Goal: Task Accomplishment & Management: Complete application form

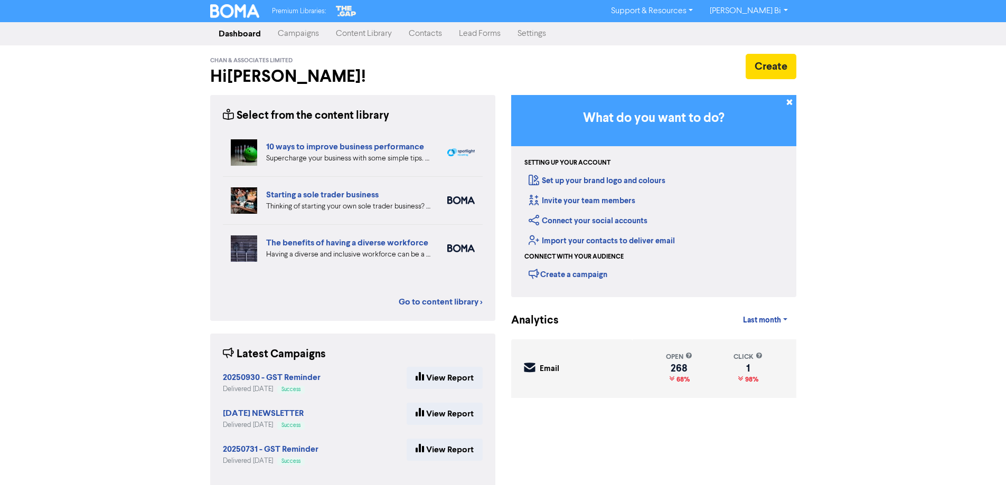
click at [416, 32] on link "Contacts" at bounding box center [425, 33] width 50 height 21
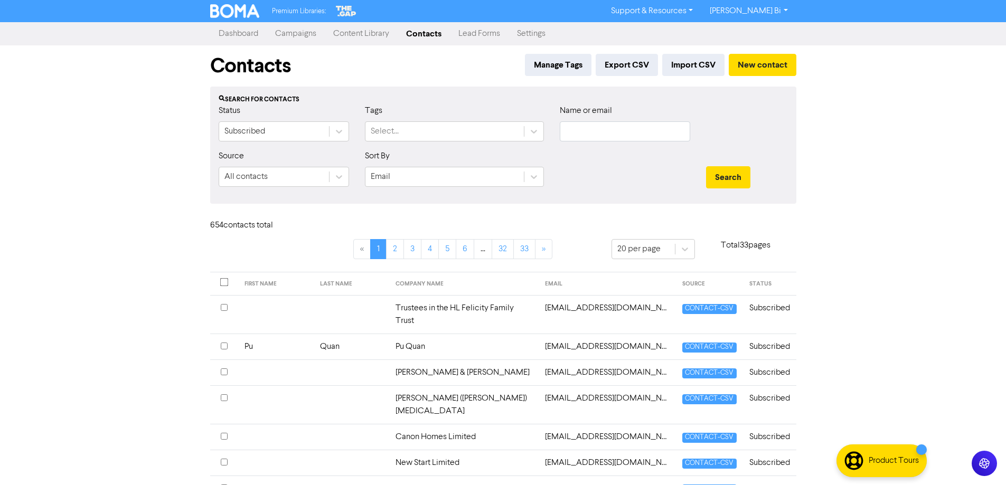
click at [297, 35] on link "Campaigns" at bounding box center [296, 33] width 58 height 21
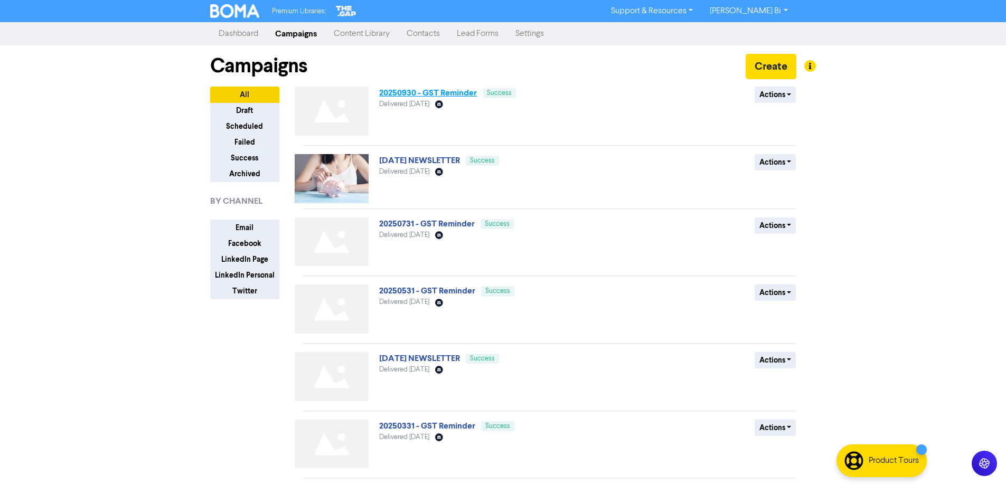
click at [419, 91] on link "20250930 - GST Reminder" at bounding box center [428, 93] width 98 height 11
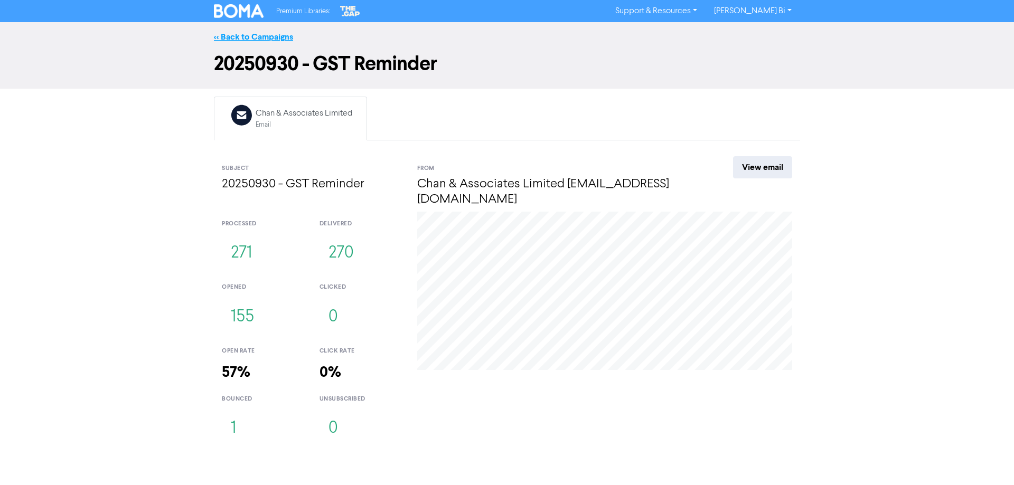
click at [256, 32] on link "<< Back to Campaigns" at bounding box center [253, 37] width 79 height 11
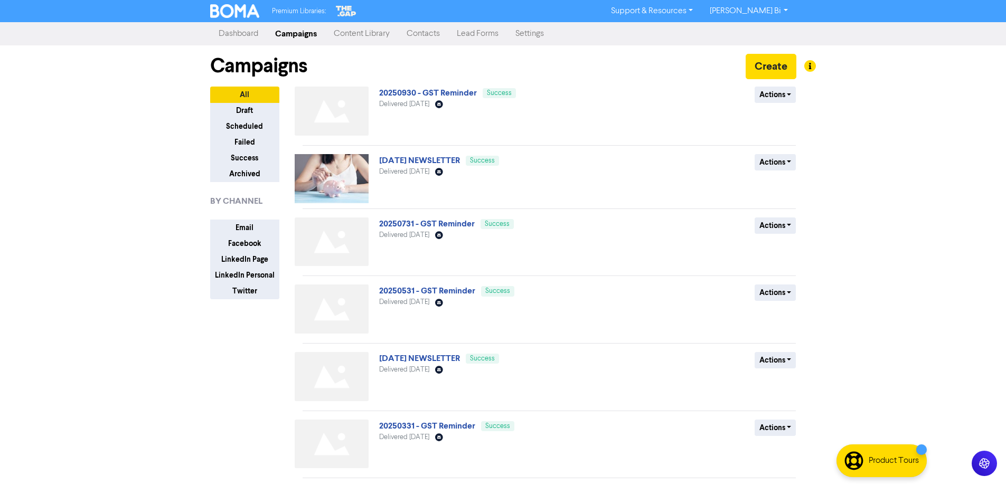
click at [428, 35] on link "Contacts" at bounding box center [423, 33] width 50 height 21
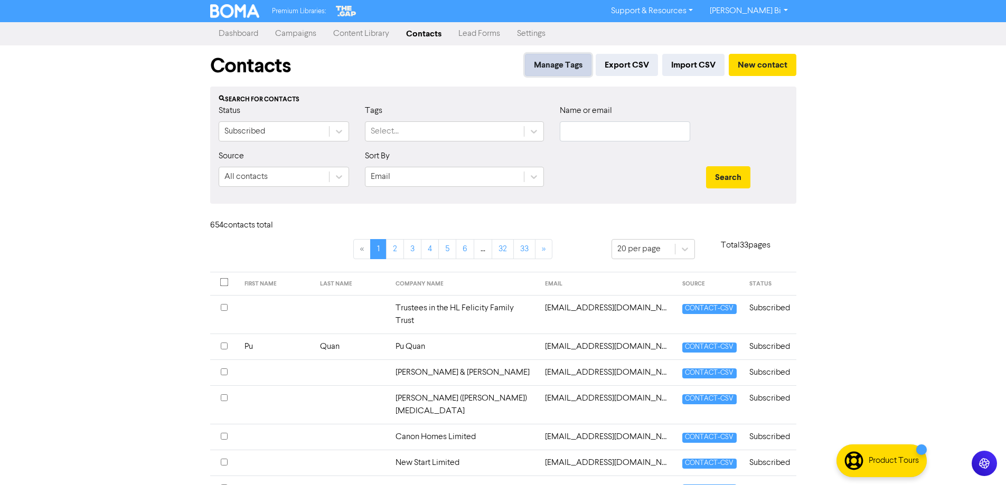
click at [563, 69] on button "Manage Tags" at bounding box center [558, 65] width 67 height 22
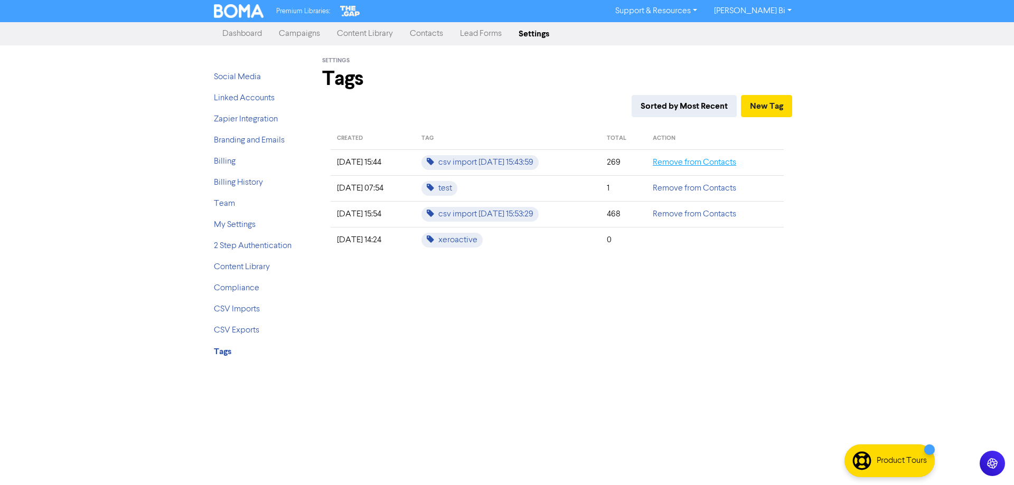
click at [689, 161] on link "Remove from Contacts" at bounding box center [694, 162] width 83 height 8
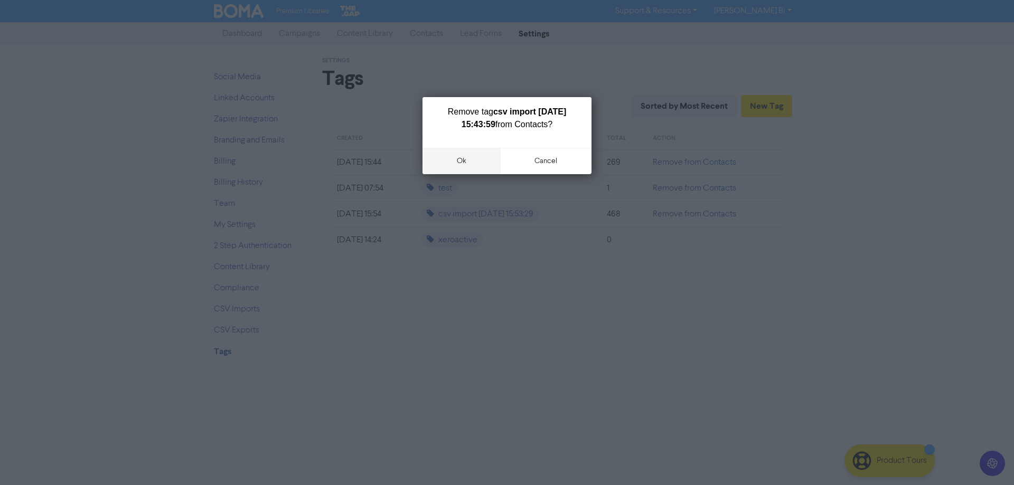
click at [472, 163] on button "ok" at bounding box center [462, 161] width 78 height 26
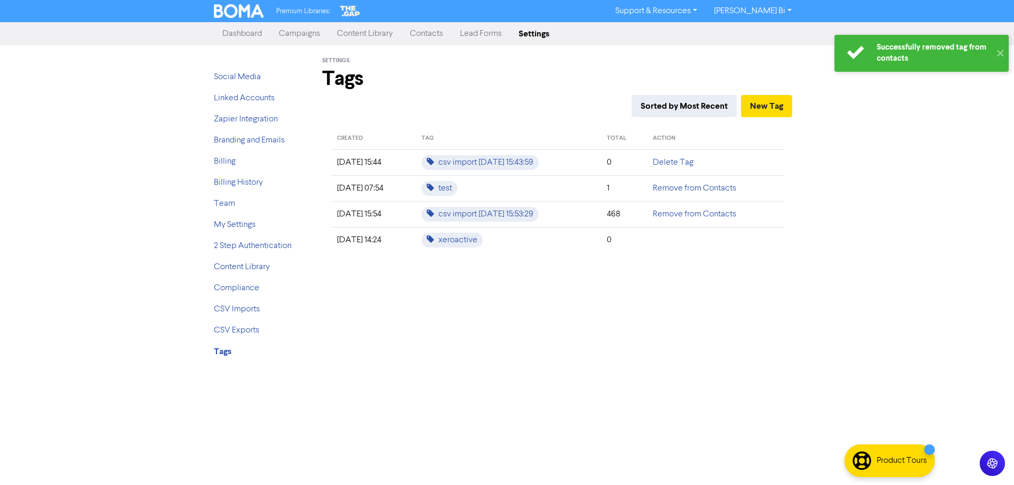
click at [678, 162] on link "Delete Tag" at bounding box center [673, 162] width 41 height 8
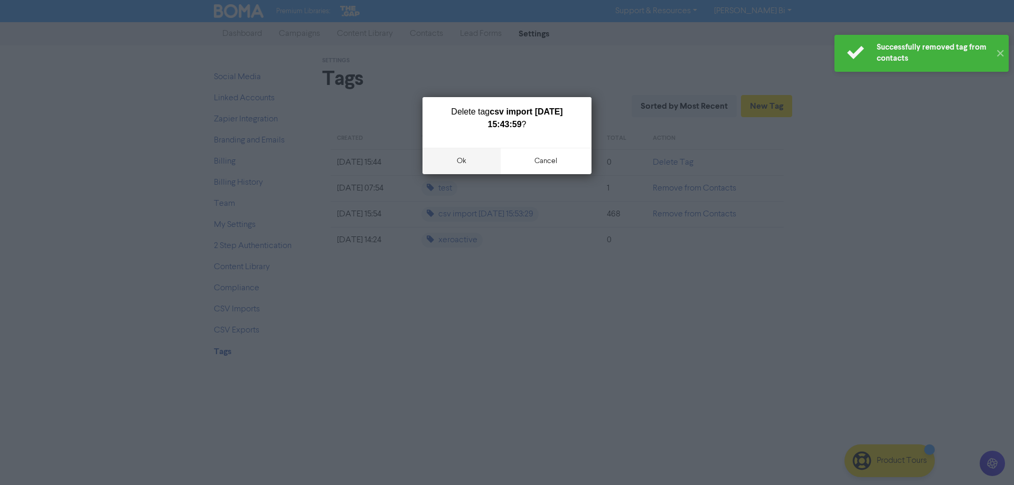
click at [463, 163] on button "ok" at bounding box center [462, 161] width 78 height 26
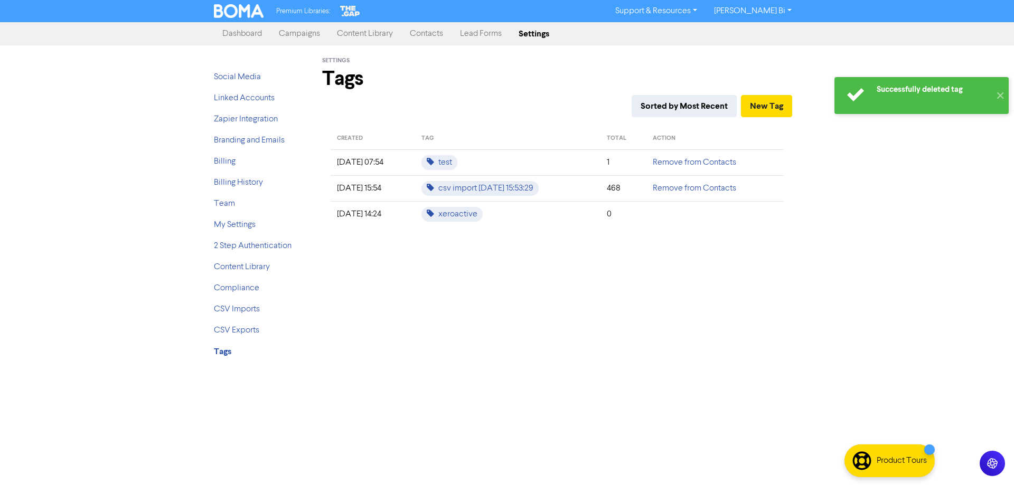
click at [522, 275] on div "Settings Tags Sorted by Most Recent New Tag CREATED TAG TOTAL ACTION [DATE] 07:…" at bounding box center [557, 206] width 502 height 322
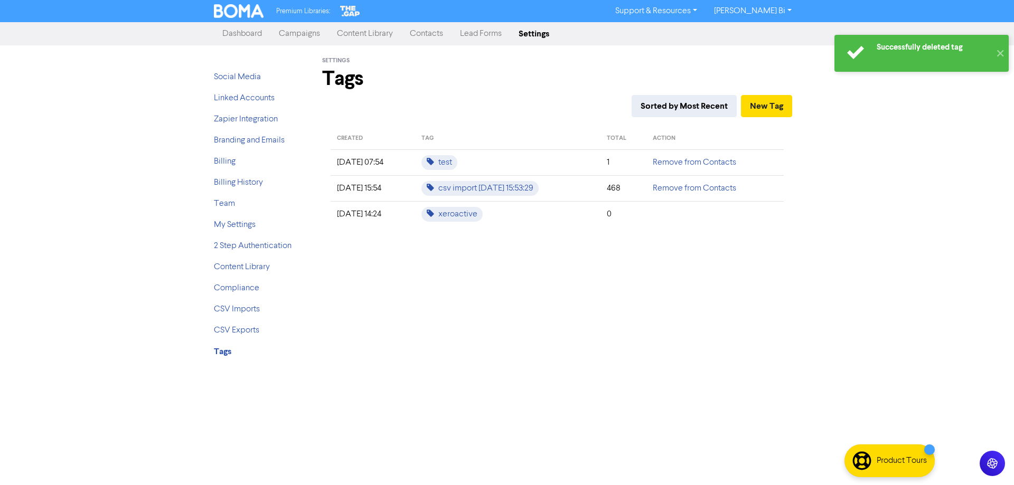
drag, startPoint x: 421, startPoint y: 29, endPoint x: 426, endPoint y: 28, distance: 5.3
click at [422, 29] on link "Contacts" at bounding box center [426, 33] width 50 height 21
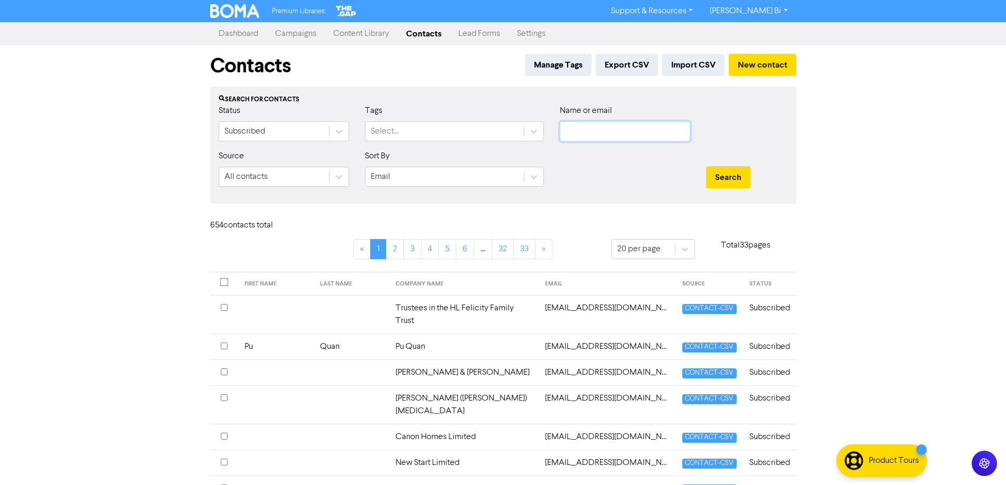
click at [611, 132] on input "text" at bounding box center [625, 131] width 130 height 20
click at [706, 166] on button "Search" at bounding box center [728, 177] width 44 height 22
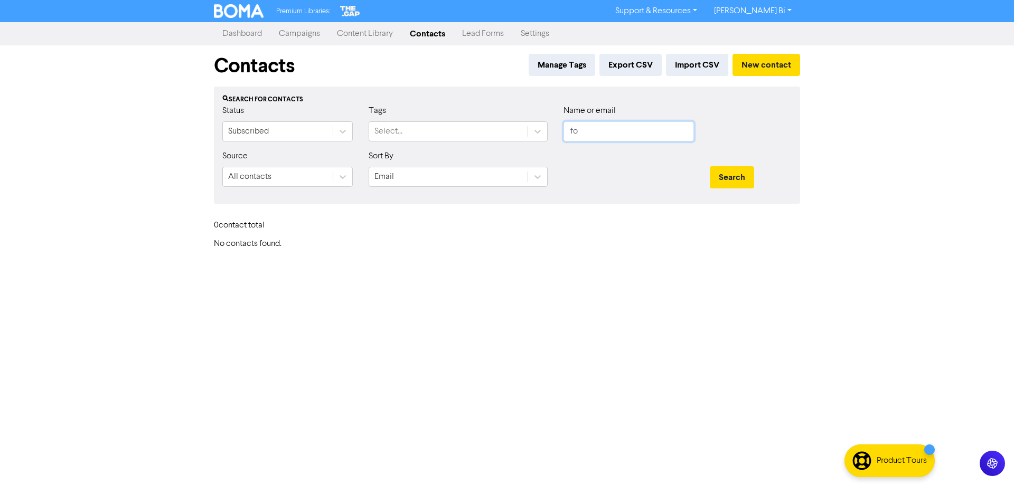
type input "f"
type input "o"
click at [710, 166] on button "Search" at bounding box center [732, 177] width 44 height 22
type input "h"
click at [710, 166] on button "Search" at bounding box center [732, 177] width 44 height 22
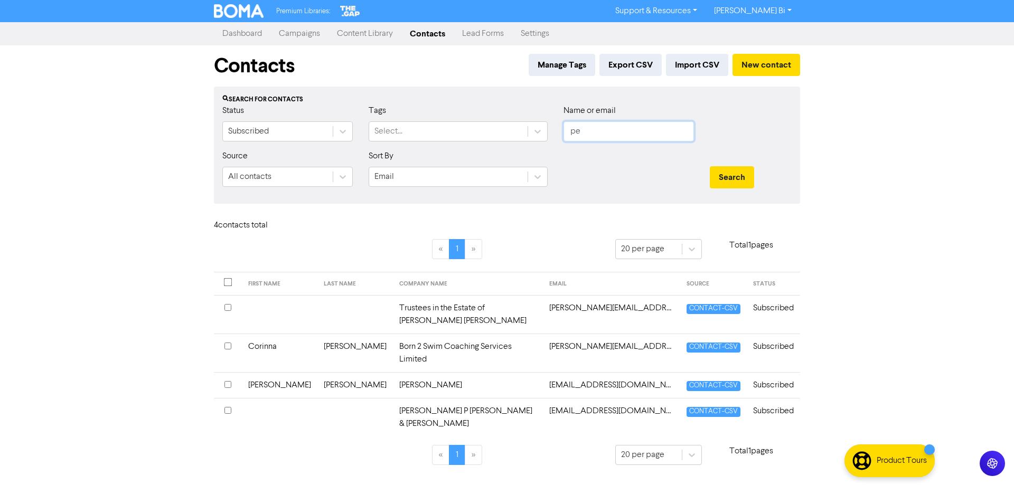
type input "p"
click at [760, 66] on button "New contact" at bounding box center [767, 65] width 68 height 22
drag, startPoint x: 618, startPoint y: 133, endPoint x: 496, endPoint y: 135, distance: 122.0
click at [496, 135] on div "Status Subscribed Tags Select... Name or email [PERSON_NAME]" at bounding box center [506, 127] width 585 height 45
paste input "[PERSON_NAME] Limited"
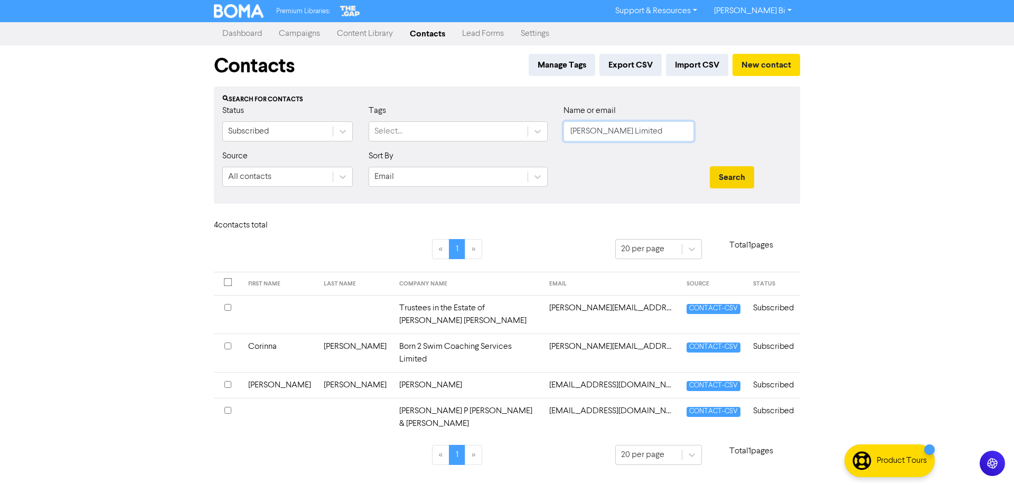
type input "[PERSON_NAME] Limited"
click at [734, 176] on button "Search" at bounding box center [732, 177] width 44 height 22
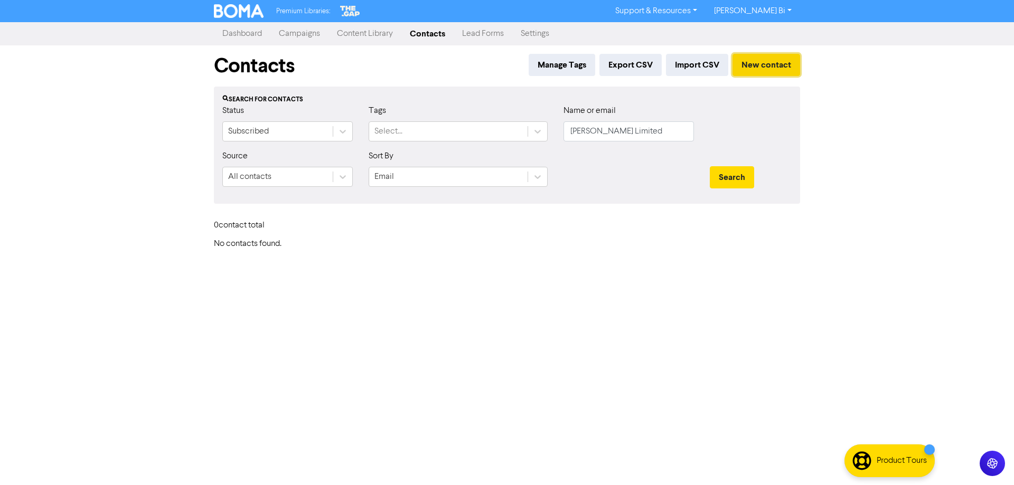
click at [749, 62] on button "New contact" at bounding box center [767, 65] width 68 height 22
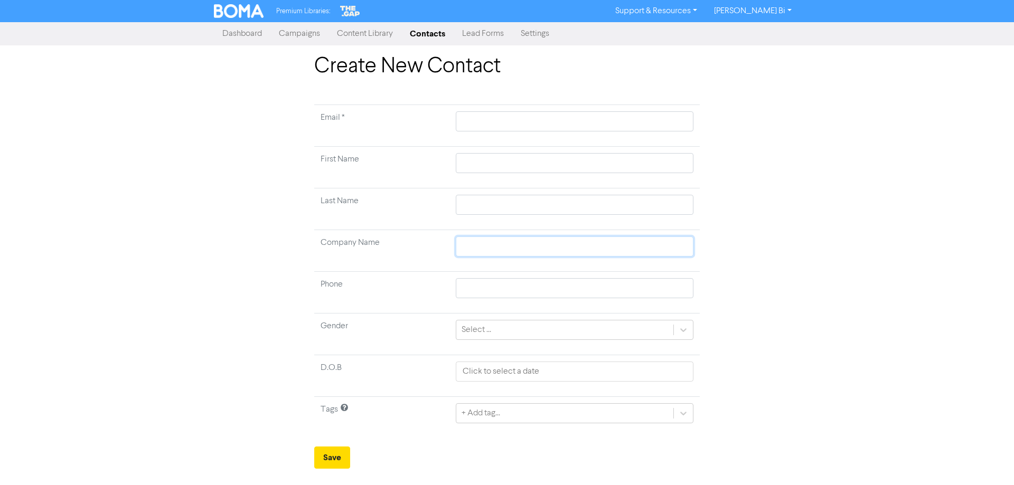
drag, startPoint x: 488, startPoint y: 245, endPoint x: 470, endPoint y: 250, distance: 18.1
click at [488, 245] on input "text" at bounding box center [575, 247] width 238 height 20
paste input "[PERSON_NAME] Limited"
type input "[PERSON_NAME] Limited"
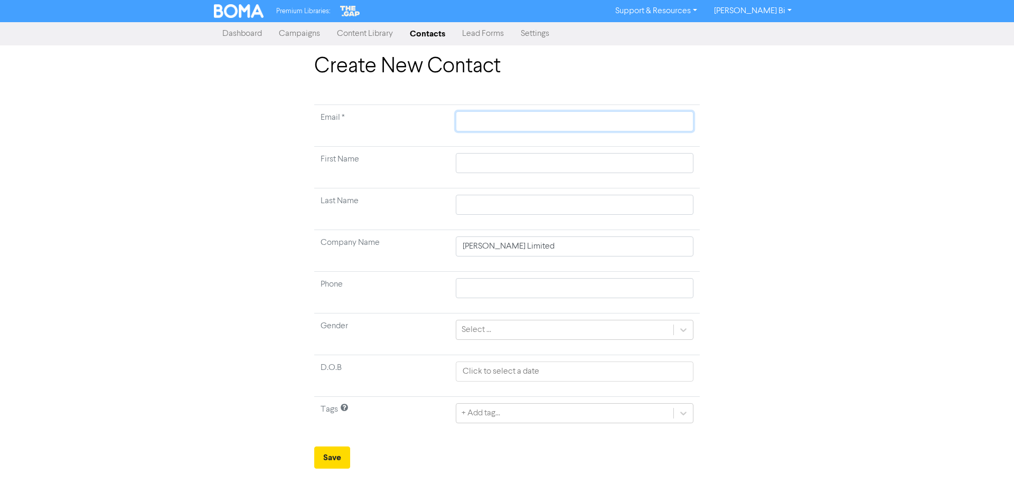
drag, startPoint x: 493, startPoint y: 121, endPoint x: 484, endPoint y: 126, distance: 10.6
click at [493, 121] on input "text" at bounding box center [575, 121] width 238 height 20
paste input "[EMAIL_ADDRESS][DOMAIN_NAME]"
type input "[EMAIL_ADDRESS][DOMAIN_NAME]"
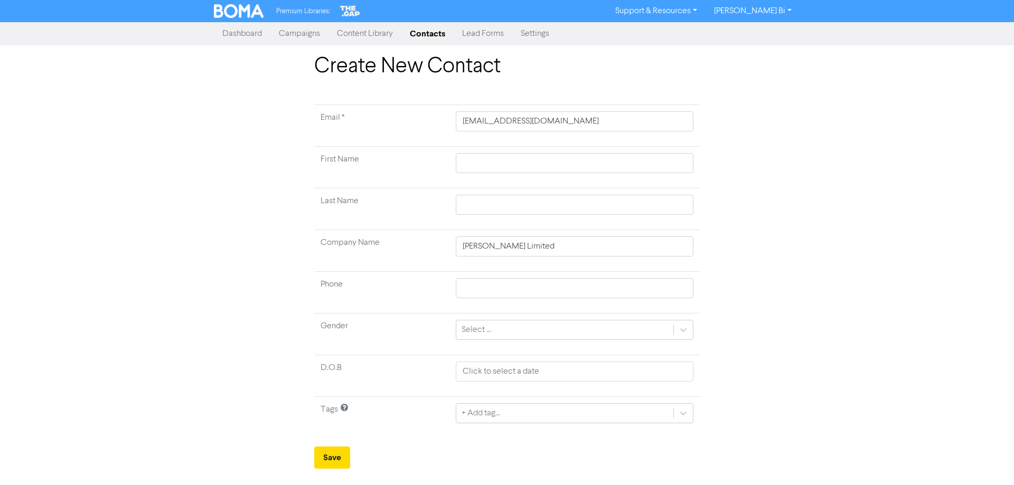
click at [6, 366] on div "Create New Contact Email * [EMAIL_ADDRESS][DOMAIN_NAME] First Name Last Name Co…" at bounding box center [507, 261] width 1014 height 415
drag, startPoint x: 533, startPoint y: 118, endPoint x: 321, endPoint y: 117, distance: 212.4
click at [321, 117] on tr "Email * [EMAIL_ADDRESS][DOMAIN_NAME]" at bounding box center [507, 126] width 386 height 42
click at [332, 457] on button "Save" at bounding box center [332, 458] width 36 height 22
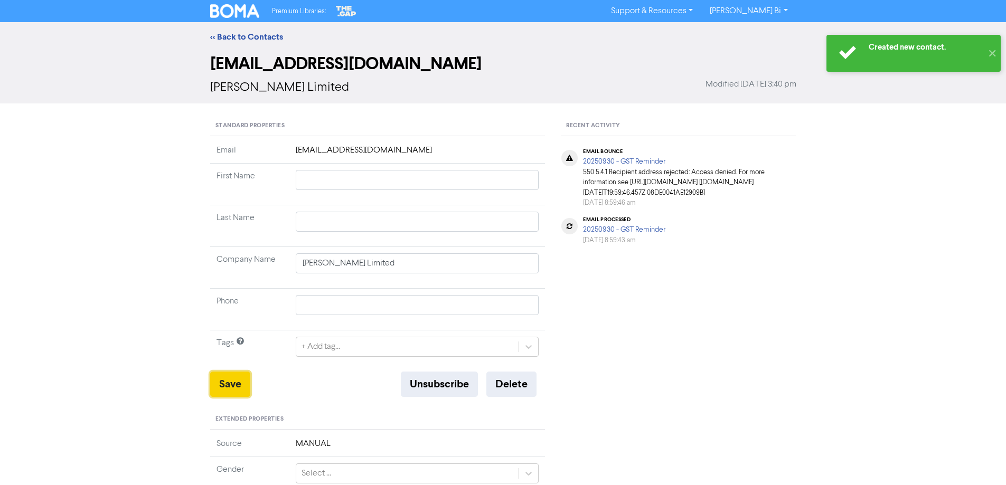
click at [231, 389] on button "Save" at bounding box center [230, 384] width 40 height 25
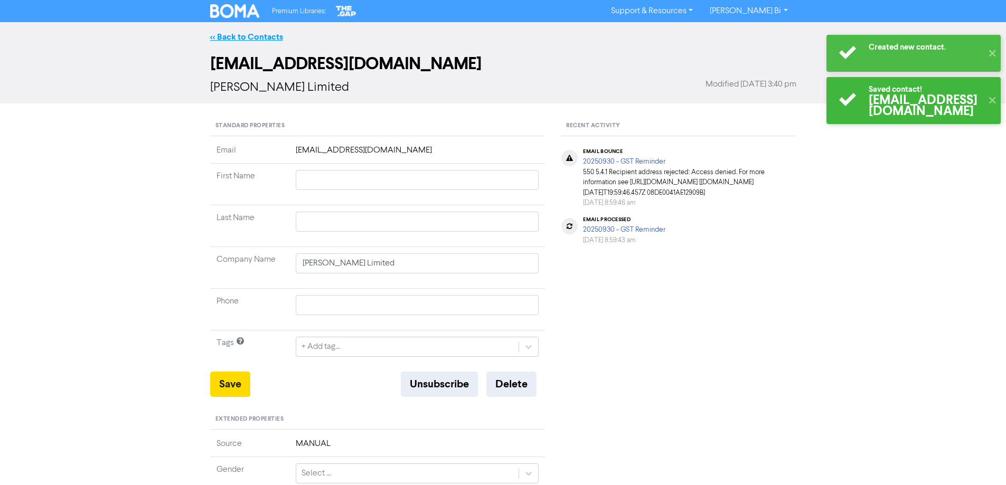
click at [245, 39] on link "<< Back to Contacts" at bounding box center [246, 37] width 73 height 11
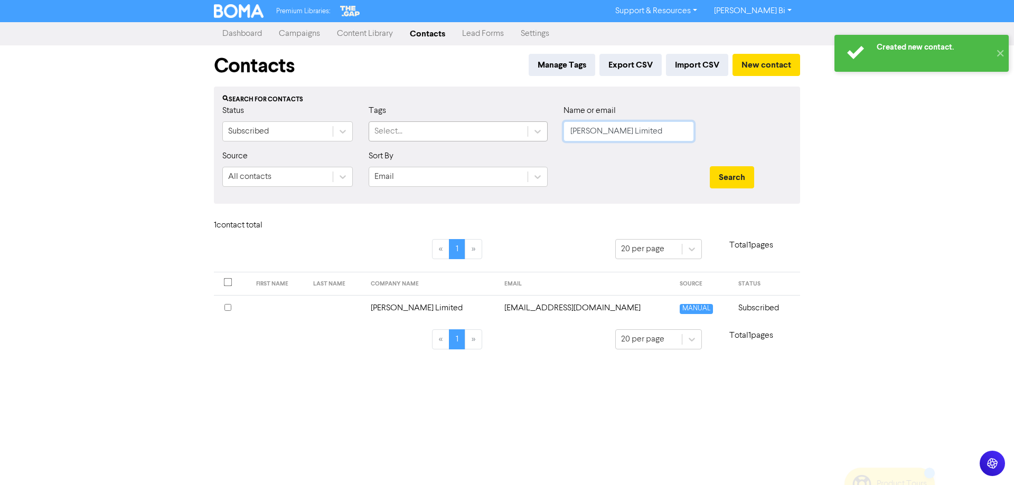
drag, startPoint x: 666, startPoint y: 133, endPoint x: 454, endPoint y: 138, distance: 211.9
click at [454, 138] on div "Status Subscribed Tags Select... Name or email [PERSON_NAME] Limited" at bounding box center [506, 127] width 585 height 45
click at [710, 166] on button "Search" at bounding box center [732, 177] width 44 height 22
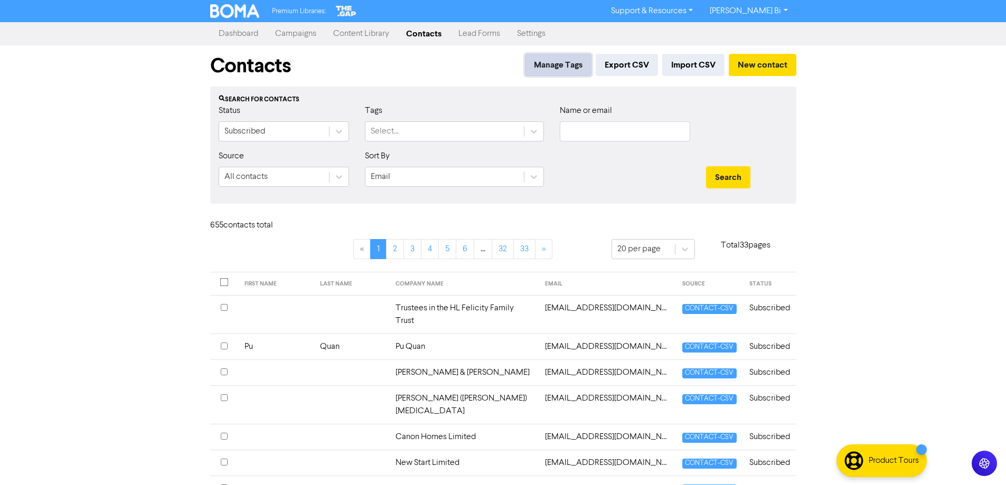
click at [538, 61] on button "Manage Tags" at bounding box center [558, 65] width 67 height 22
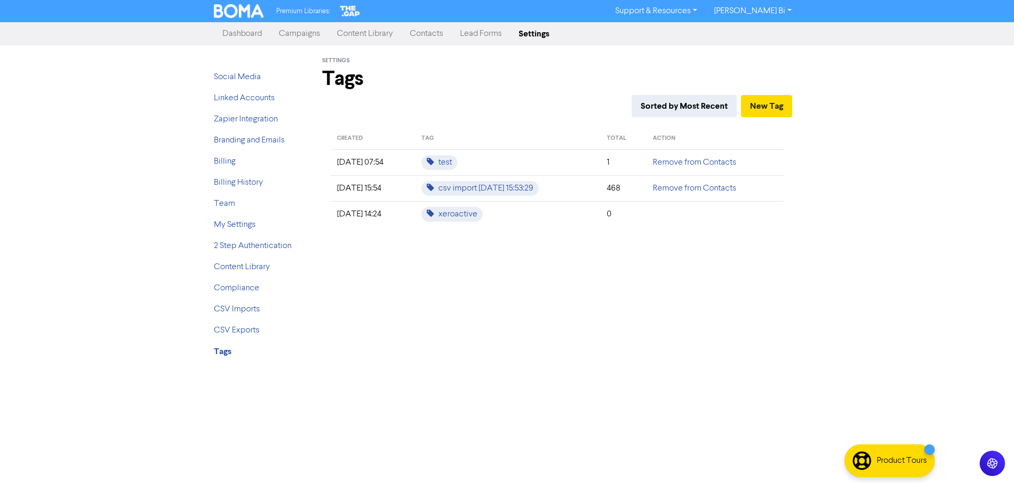
click at [314, 34] on link "Campaigns" at bounding box center [299, 33] width 58 height 21
